Goal: Task Accomplishment & Management: Manage account settings

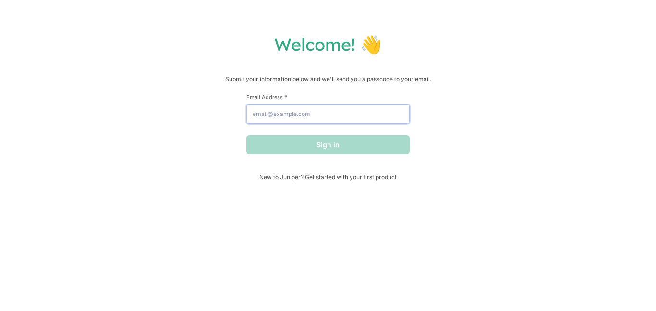
click at [300, 113] on input "Email Address *" at bounding box center [327, 114] width 163 height 19
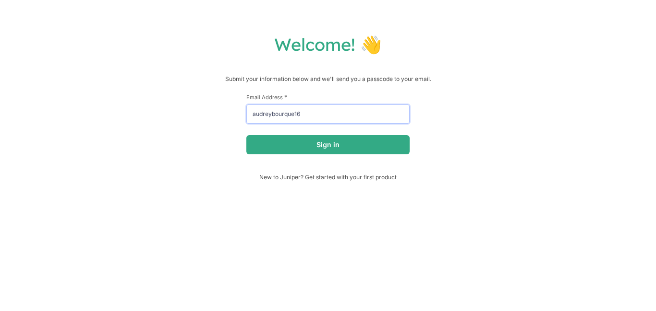
click at [246, 135] on button "Sign in" at bounding box center [327, 144] width 163 height 19
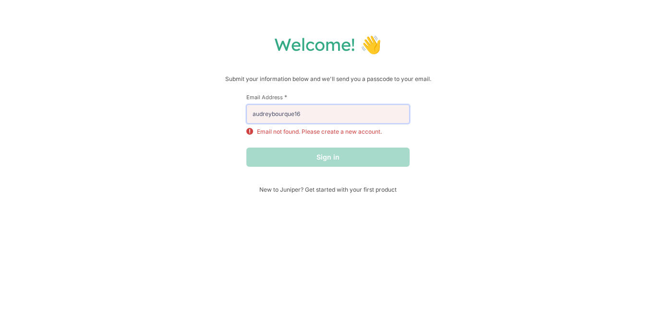
click at [353, 116] on input "audreybourque16" at bounding box center [327, 114] width 163 height 19
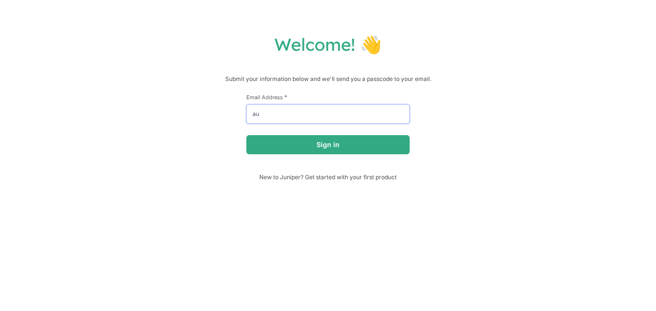
type input "a"
